Goal: Information Seeking & Learning: Learn about a topic

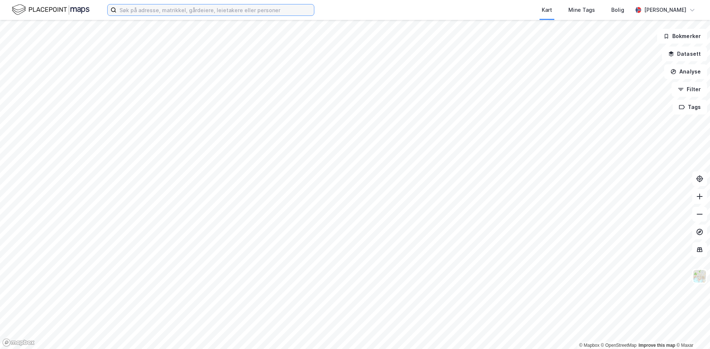
click at [215, 10] on input at bounding box center [214, 9] width 197 height 11
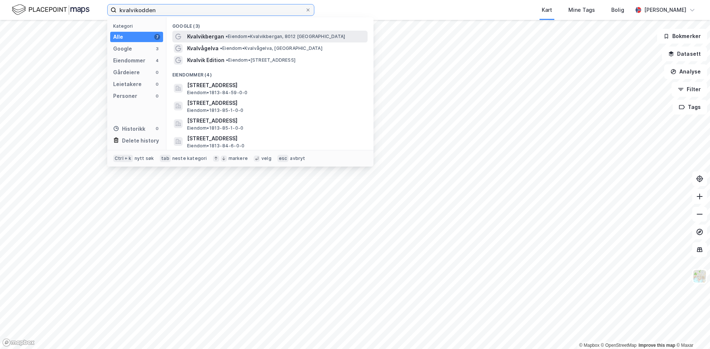
type input "kvalvikodden"
click at [212, 37] on span "Kvalvikbergan" at bounding box center [205, 36] width 37 height 9
